Goal: Transaction & Acquisition: Purchase product/service

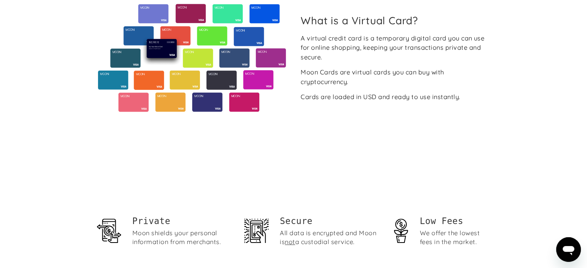
scroll to position [77, 0]
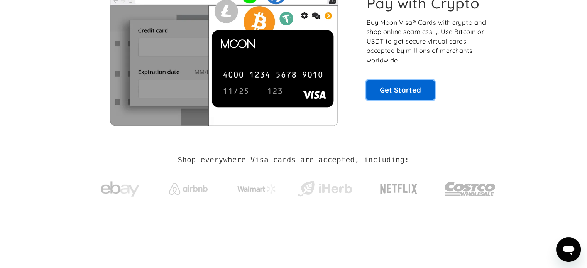
click at [410, 92] on link "Get Started" at bounding box center [400, 89] width 68 height 19
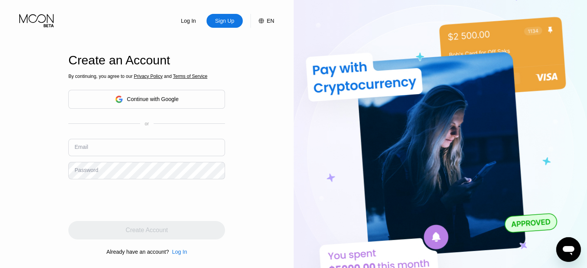
click at [159, 102] on div "Continue with Google" at bounding box center [153, 99] width 52 height 6
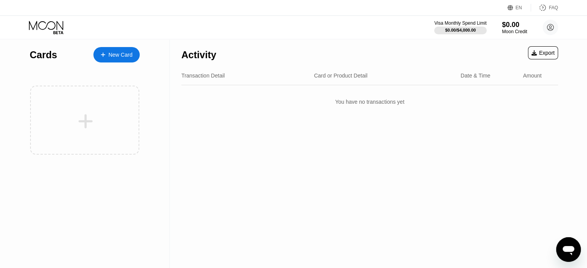
click at [502, 166] on div "Activity Export Transaction Detail Card or Product Detail Date & Time Amount Yo…" at bounding box center [370, 153] width 400 height 229
click at [519, 155] on div "Activity Export Transaction Detail Card or Product Detail Date & Time Amount Yo…" at bounding box center [370, 153] width 400 height 229
click at [113, 60] on div "New Card" at bounding box center [116, 54] width 46 height 15
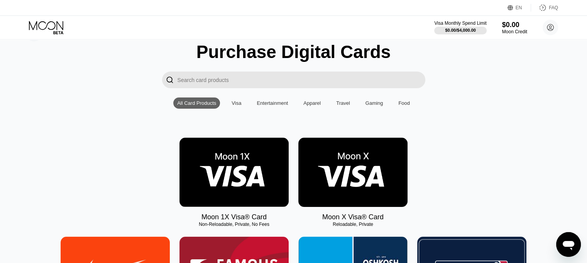
scroll to position [39, 0]
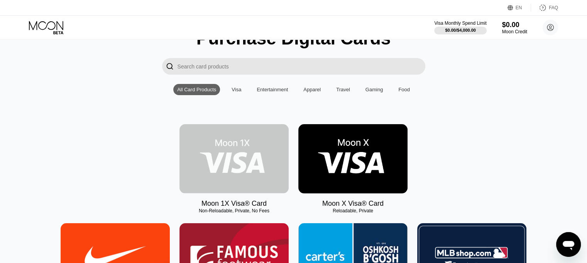
click at [241, 147] on img at bounding box center [234, 158] width 109 height 69
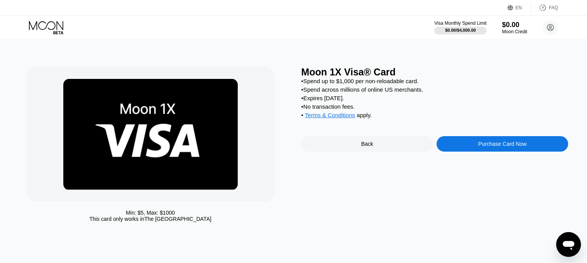
click at [396, 151] on div "Back" at bounding box center [368, 143] width 132 height 15
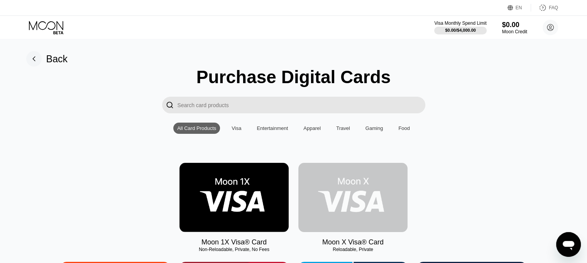
click at [354, 189] on img at bounding box center [352, 197] width 109 height 69
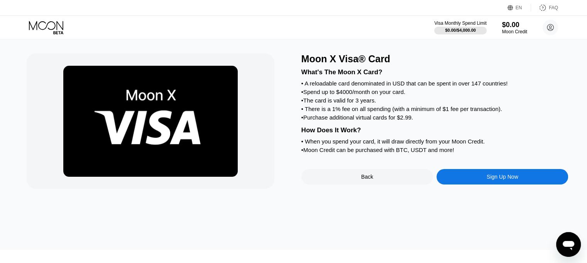
scroll to position [2, 0]
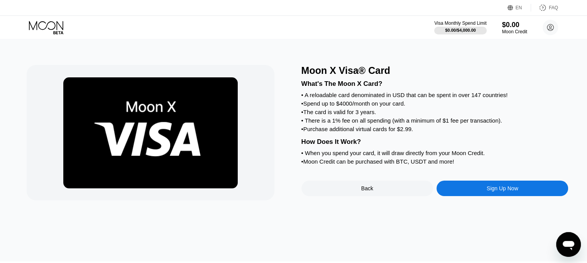
click at [519, 196] on div "Sign Up Now" at bounding box center [503, 187] width 132 height 15
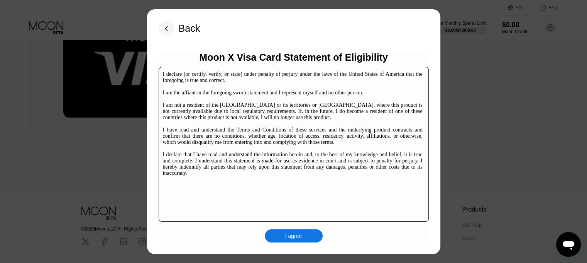
scroll to position [117, 0]
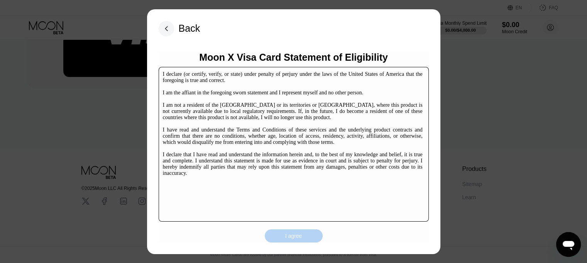
click at [303, 235] on div "I agree" at bounding box center [294, 235] width 58 height 13
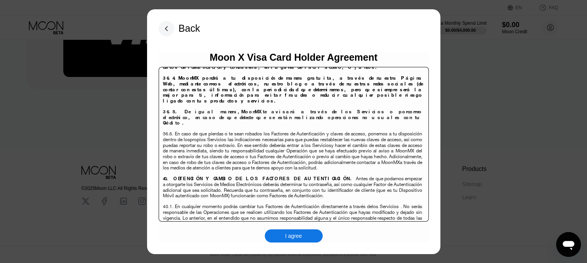
scroll to position [5009, 0]
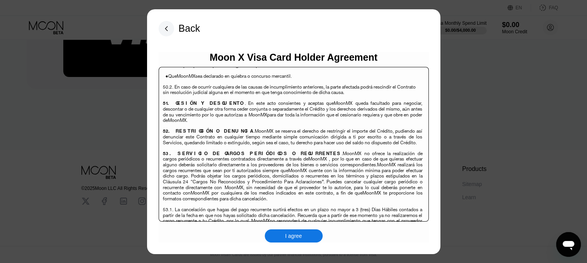
click at [285, 241] on div "I agree" at bounding box center [294, 235] width 58 height 13
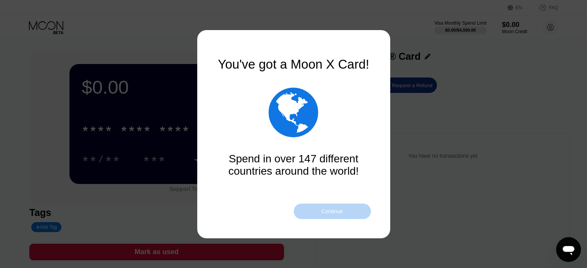
click at [326, 212] on div "Continue" at bounding box center [332, 212] width 22 height 6
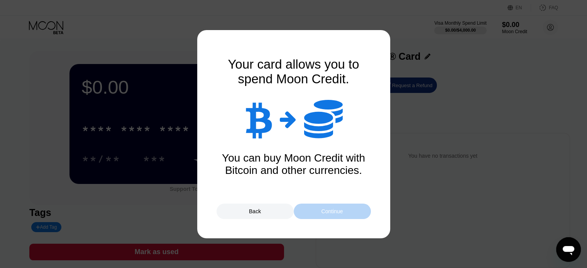
click at [323, 210] on div "Continue" at bounding box center [332, 212] width 22 height 6
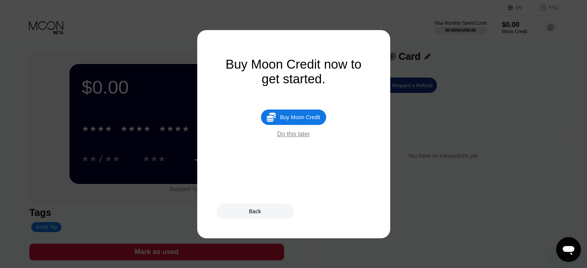
click at [300, 120] on div "Buy Moon Credit" at bounding box center [300, 117] width 40 height 6
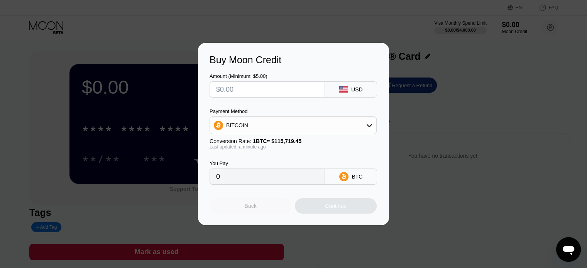
click at [272, 212] on div "Back" at bounding box center [251, 205] width 82 height 15
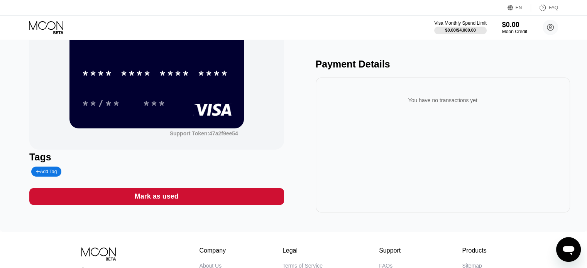
scroll to position [141, 0]
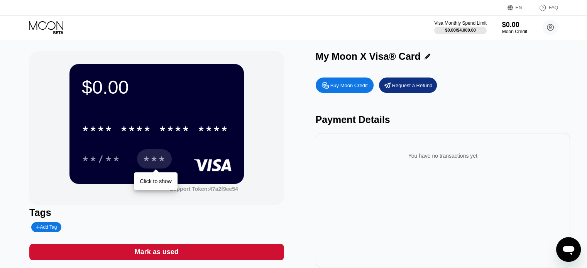
click at [164, 165] on div "***" at bounding box center [154, 160] width 23 height 12
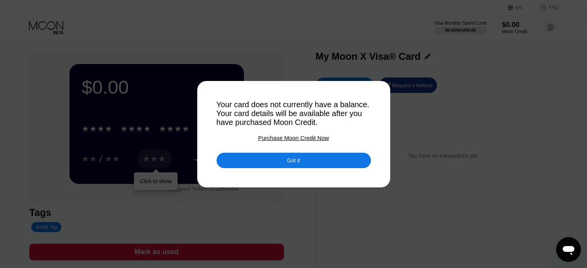
click at [264, 166] on div "Got it" at bounding box center [294, 160] width 154 height 15
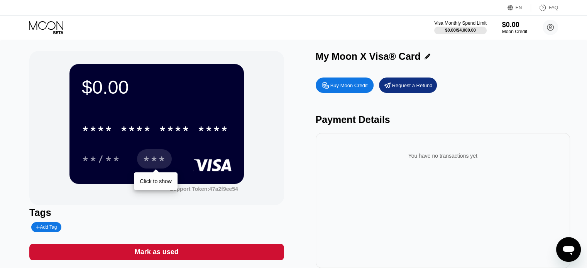
click at [264, 166] on div "$0.00 * * * * * * * * * * * * **** **/** *** Click to show Support Token: 47a2f…" at bounding box center [156, 128] width 254 height 154
click at [40, 24] on icon at bounding box center [47, 28] width 36 height 14
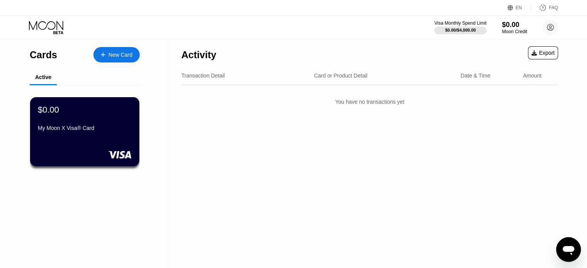
click at [546, 8] on icon at bounding box center [543, 8] width 6 height 6
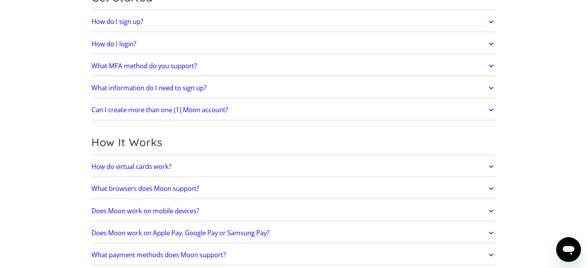
scroll to position [116, 0]
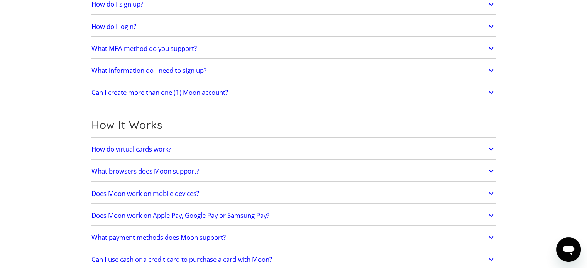
click at [170, 146] on h2 "How do virtual cards work?" at bounding box center [132, 150] width 80 height 8
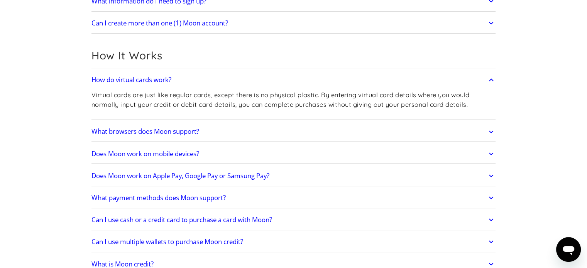
scroll to position [193, 0]
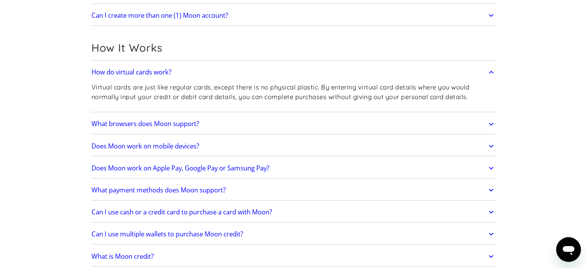
click at [175, 169] on h2 "Does Moon work on Apple Pay, Google Pay or Samsung Pay?" at bounding box center [181, 168] width 178 height 8
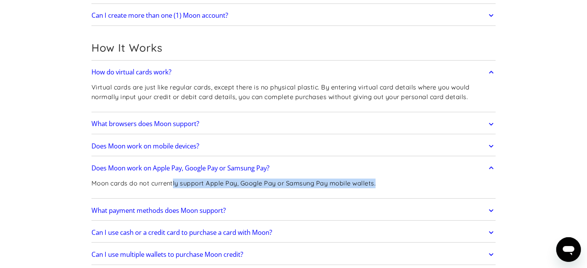
drag, startPoint x: 174, startPoint y: 181, endPoint x: 406, endPoint y: 182, distance: 232.5
click at [406, 182] on div "Moon cards do not currently support Apple Pay, Google Pay or Samsung Pay mobile…" at bounding box center [294, 186] width 405 height 20
